Goal: Find specific page/section: Find specific page/section

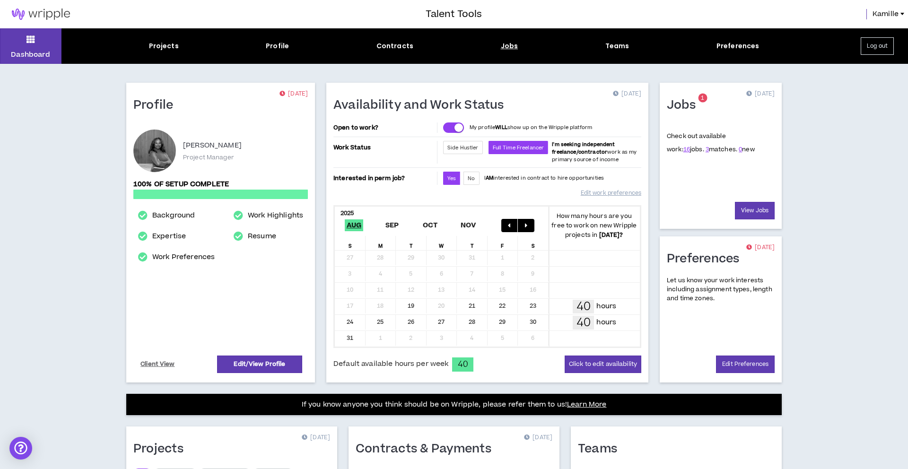
click at [508, 45] on div "Jobs" at bounding box center [510, 46] width 18 height 10
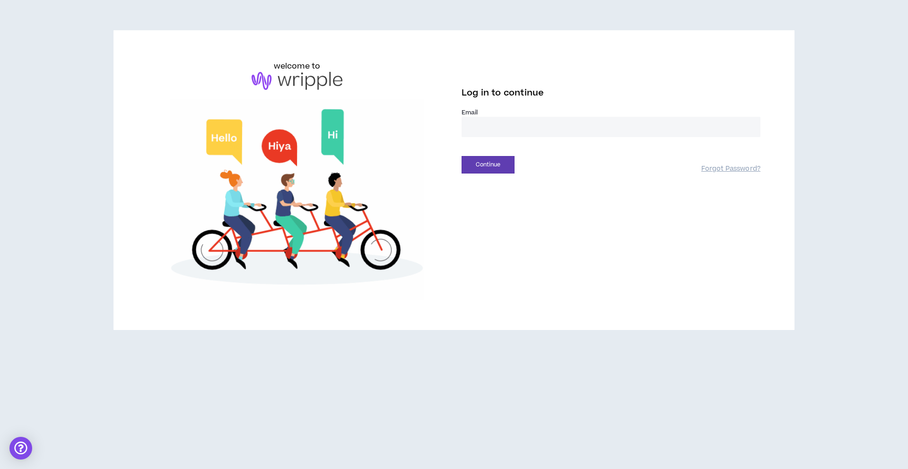
click at [487, 130] on input "email" at bounding box center [611, 127] width 299 height 20
type input "**********"
click at [486, 162] on button "Continue" at bounding box center [488, 165] width 53 height 18
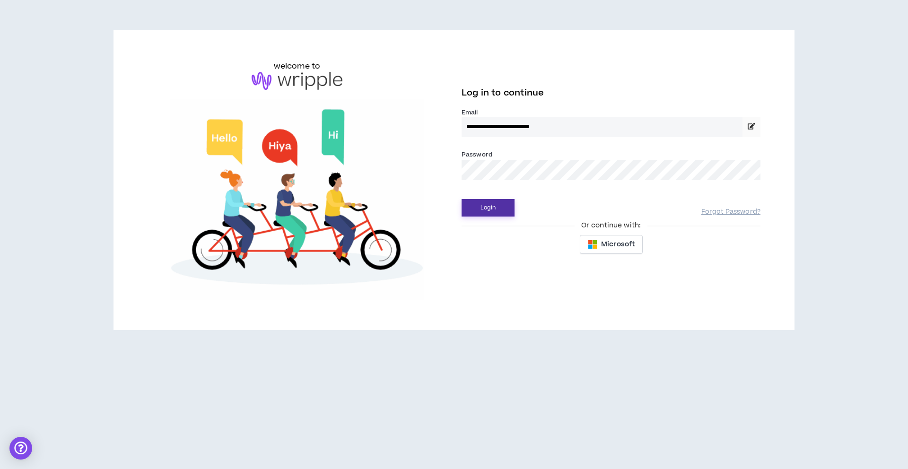
click at [498, 206] on button "Login" at bounding box center [488, 208] width 53 height 18
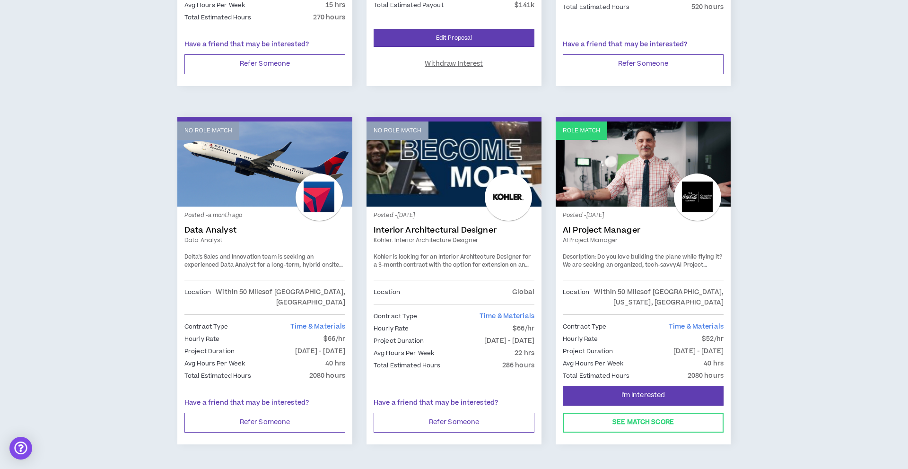
scroll to position [1523, 0]
